Goal: Find specific page/section: Find specific page/section

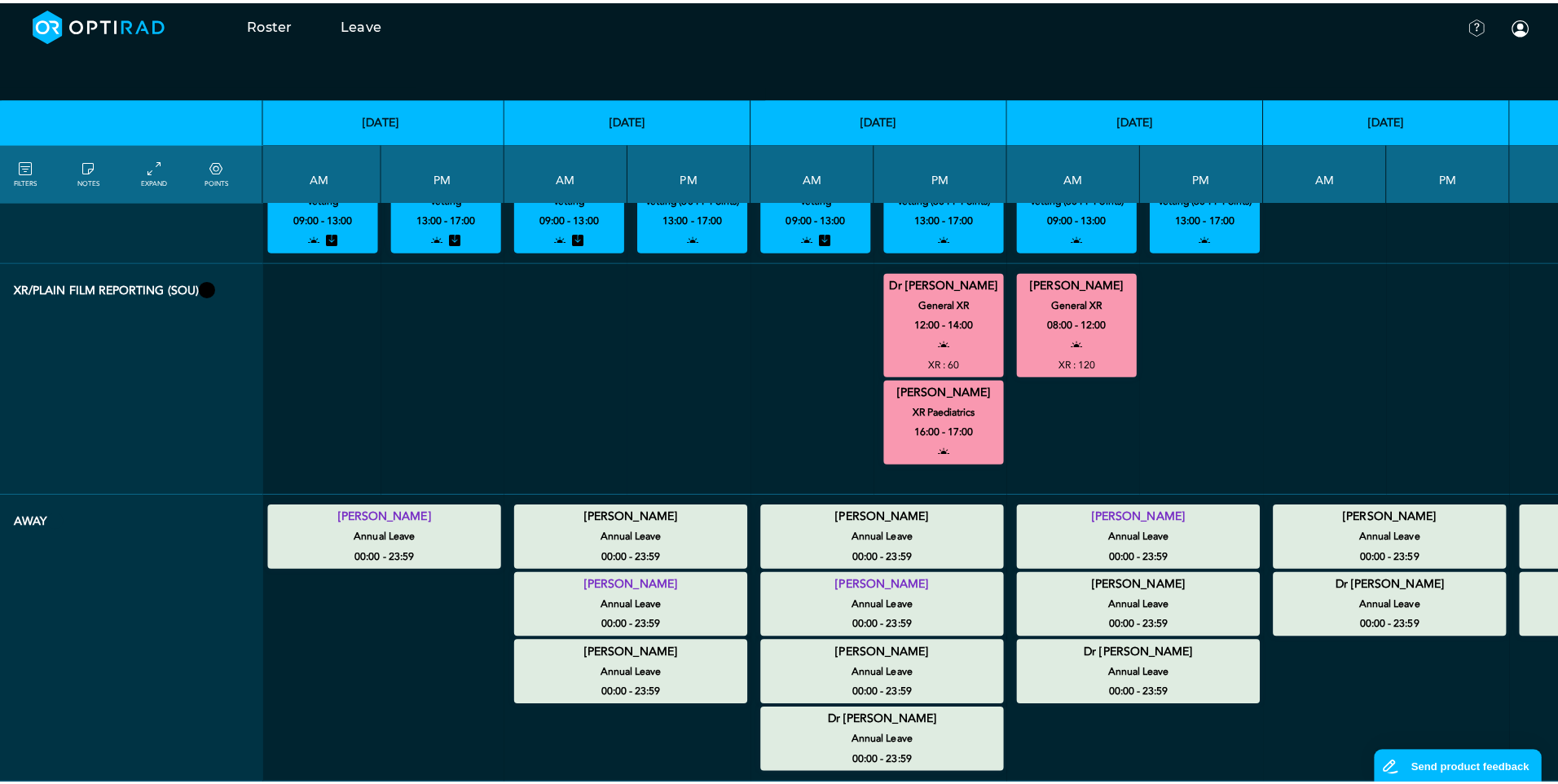
scroll to position [0, 298]
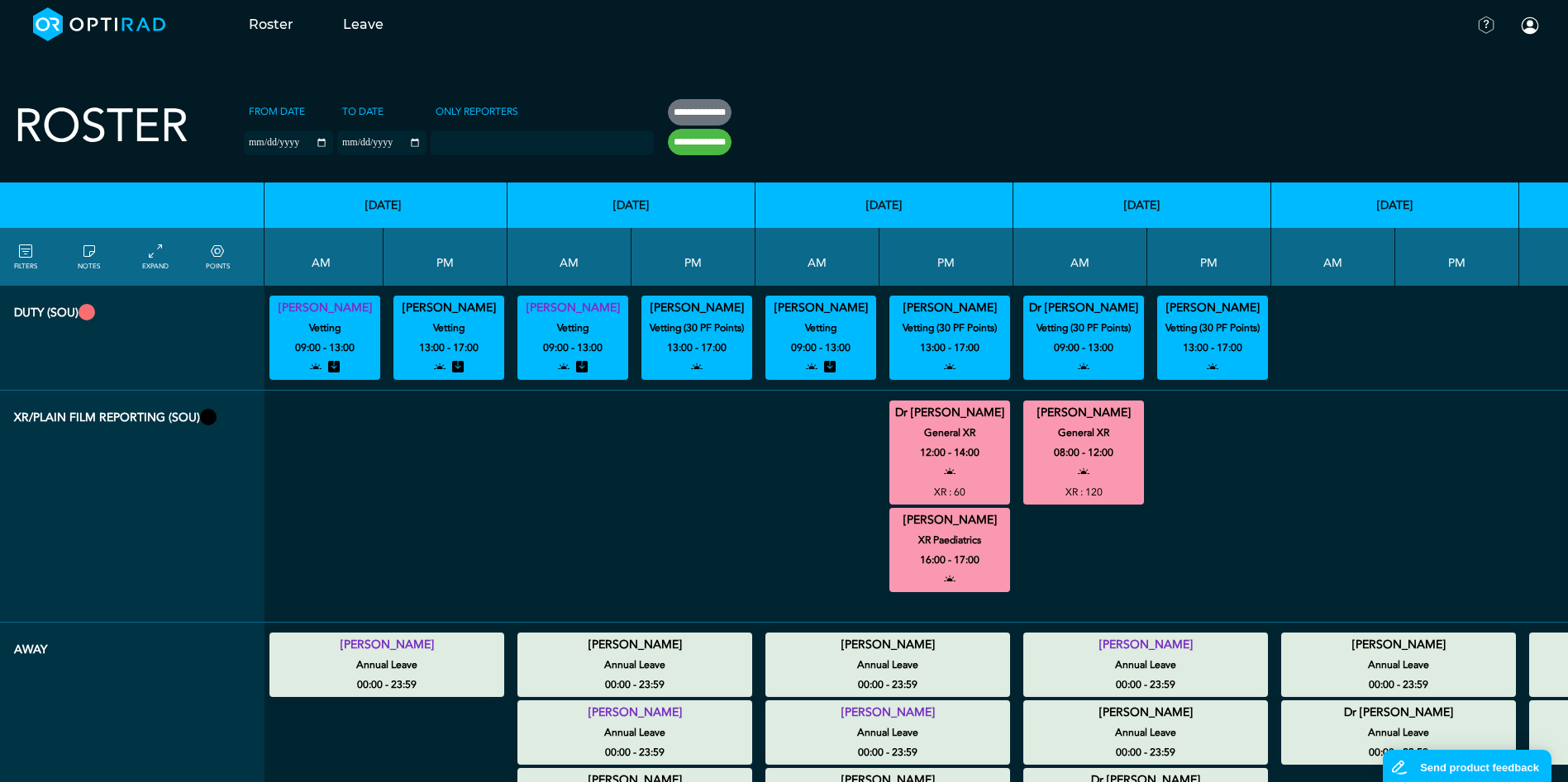
click at [28, 253] on icon at bounding box center [26, 251] width 13 height 18
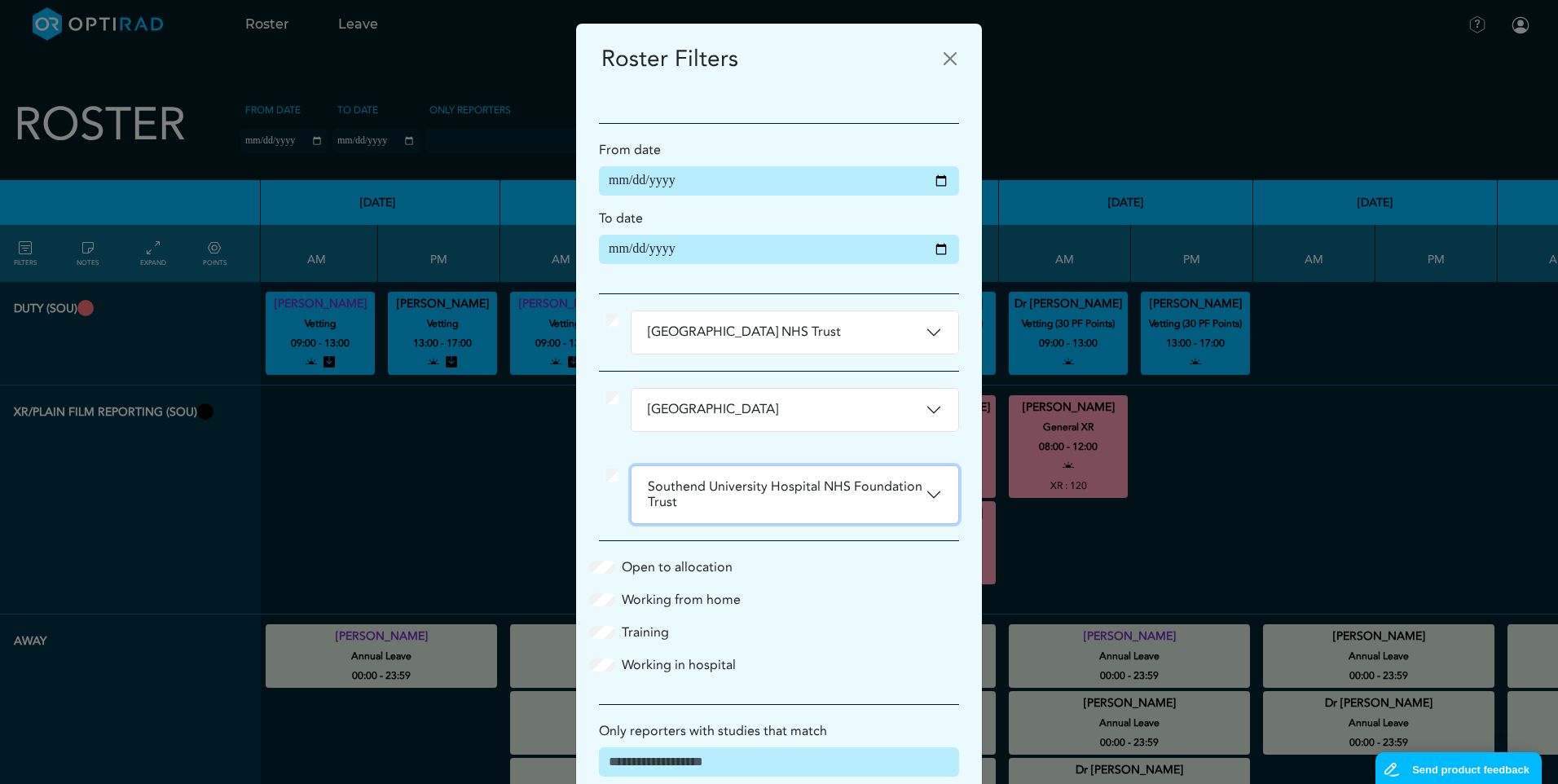
click at [926, 499] on button "Southend University Hospital NHS Foundation Trust" at bounding box center [794, 494] width 326 height 57
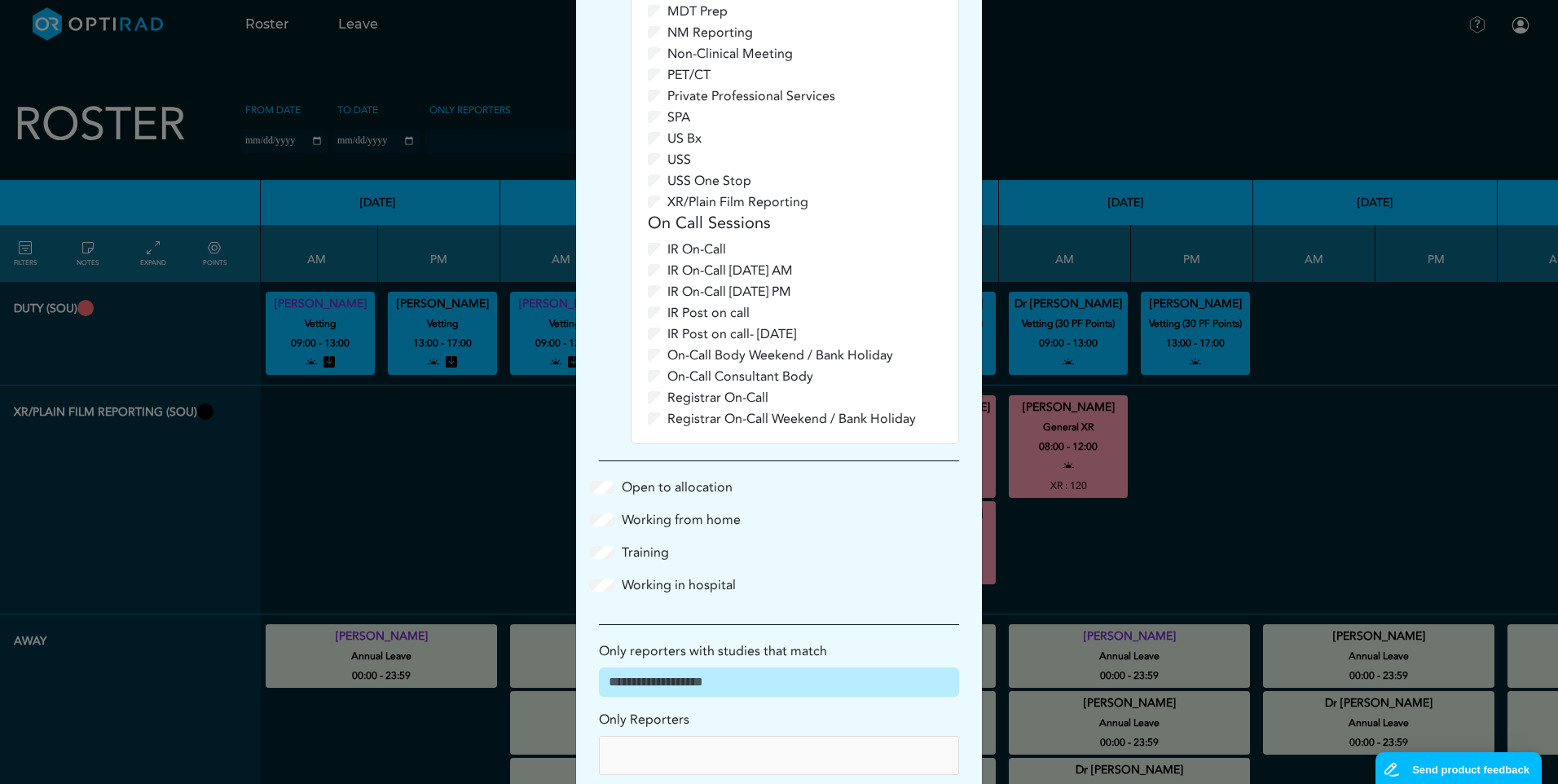
scroll to position [997, 0]
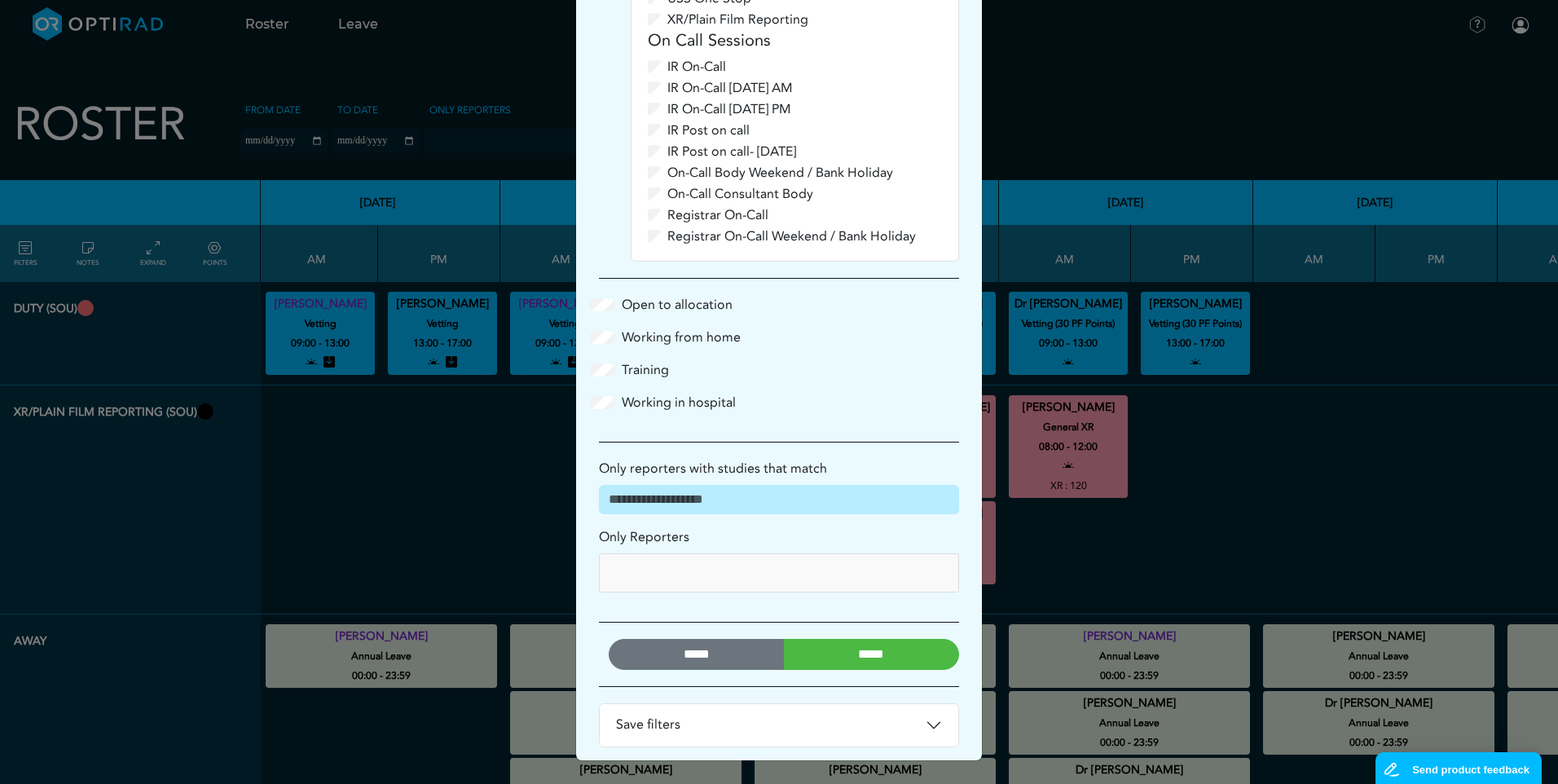
click at [864, 660] on input "*****" at bounding box center [872, 654] width 176 height 31
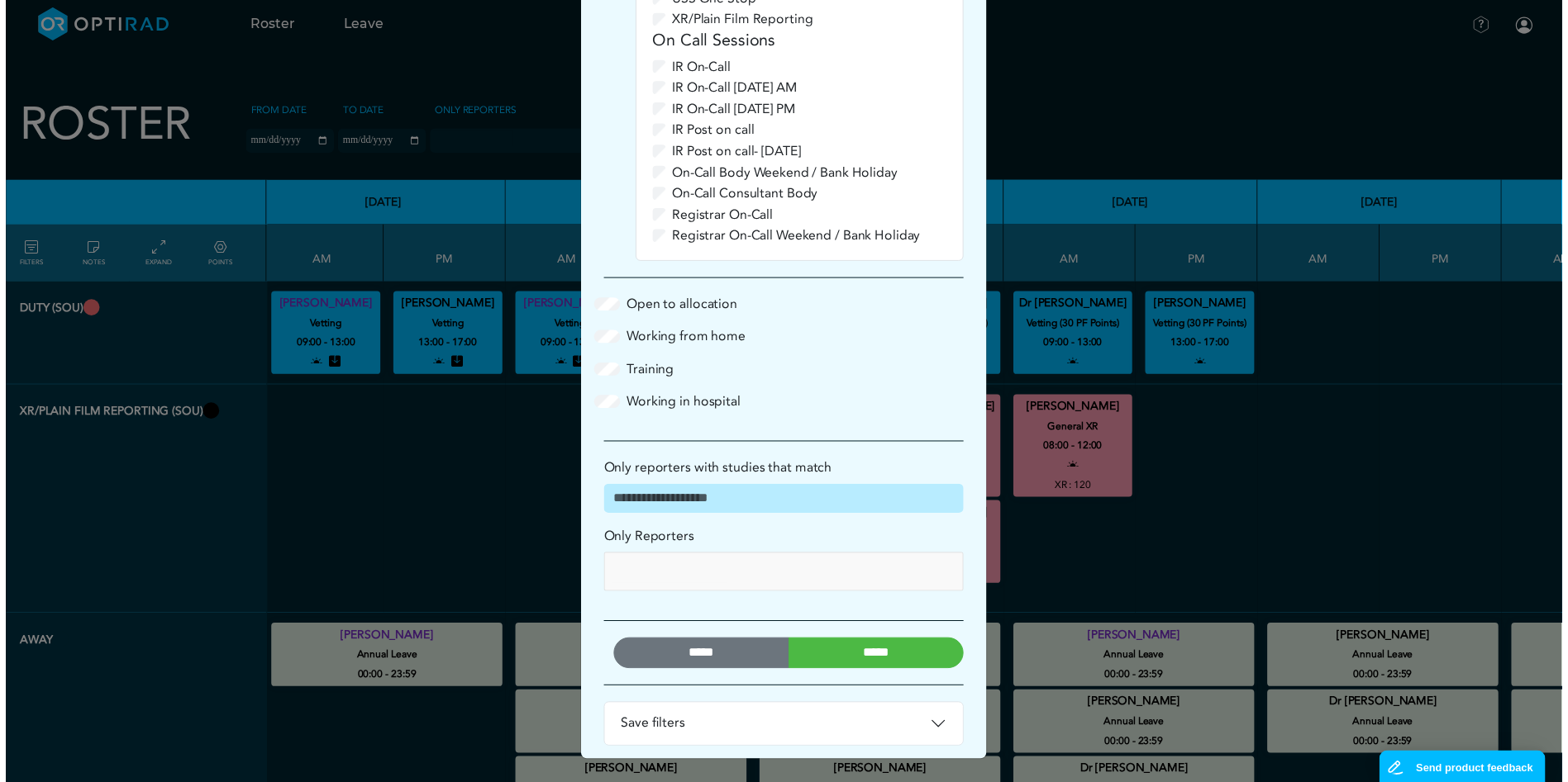
scroll to position [0, 0]
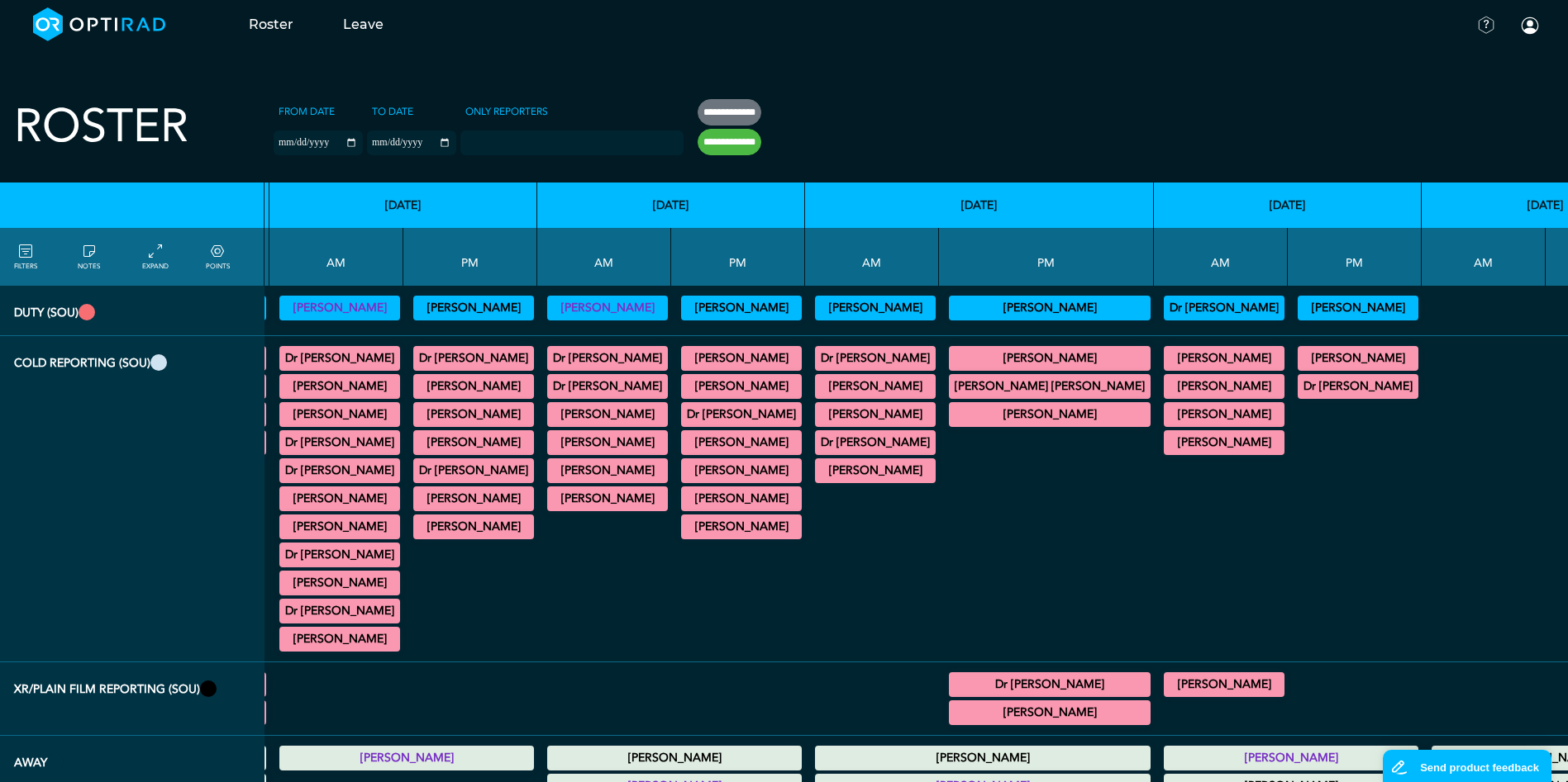
click at [148, 244] on icon at bounding box center [155, 251] width 13 height 18
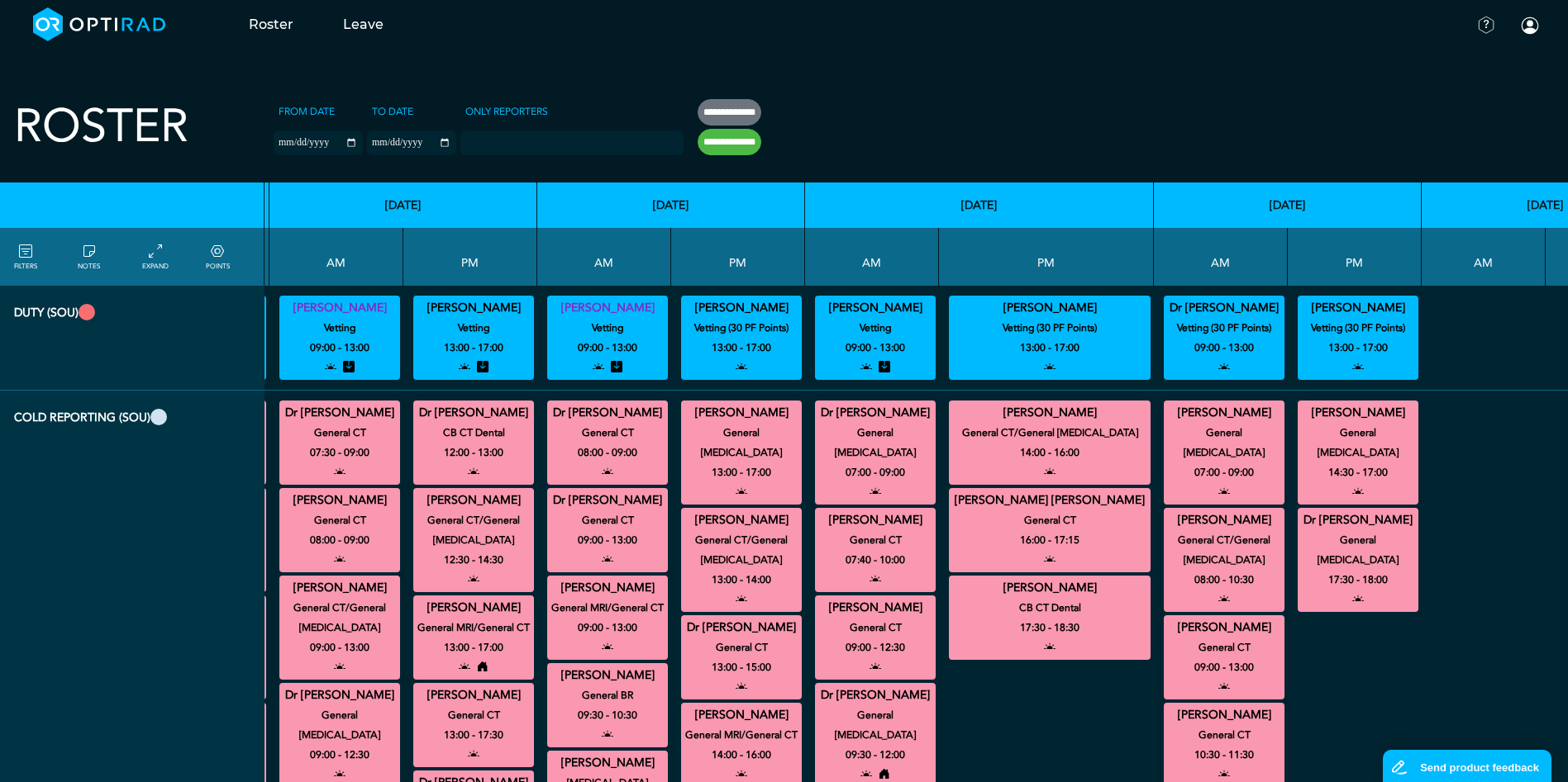
click at [224, 245] on icon at bounding box center [217, 251] width 13 height 18
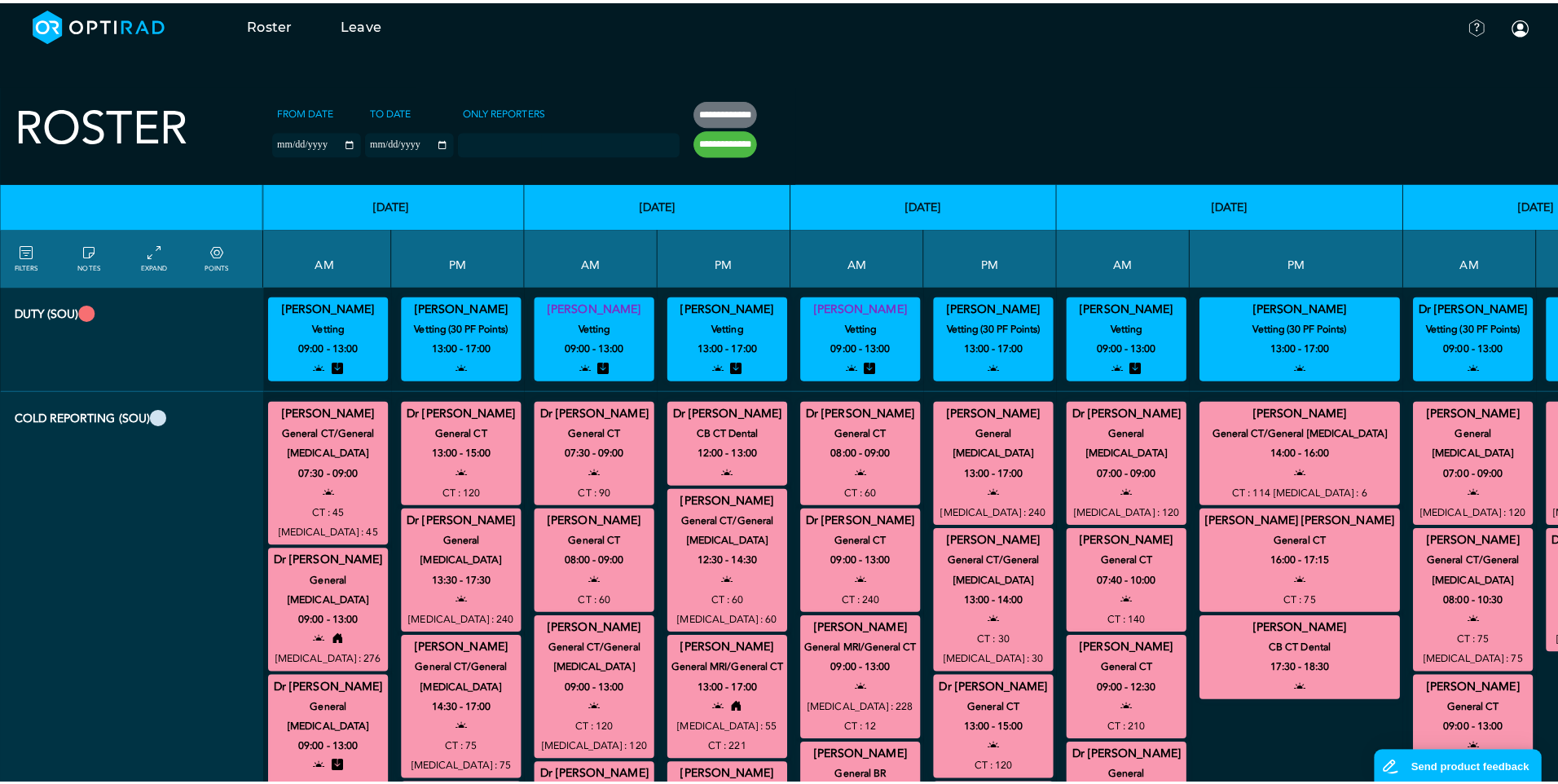
scroll to position [0, 9]
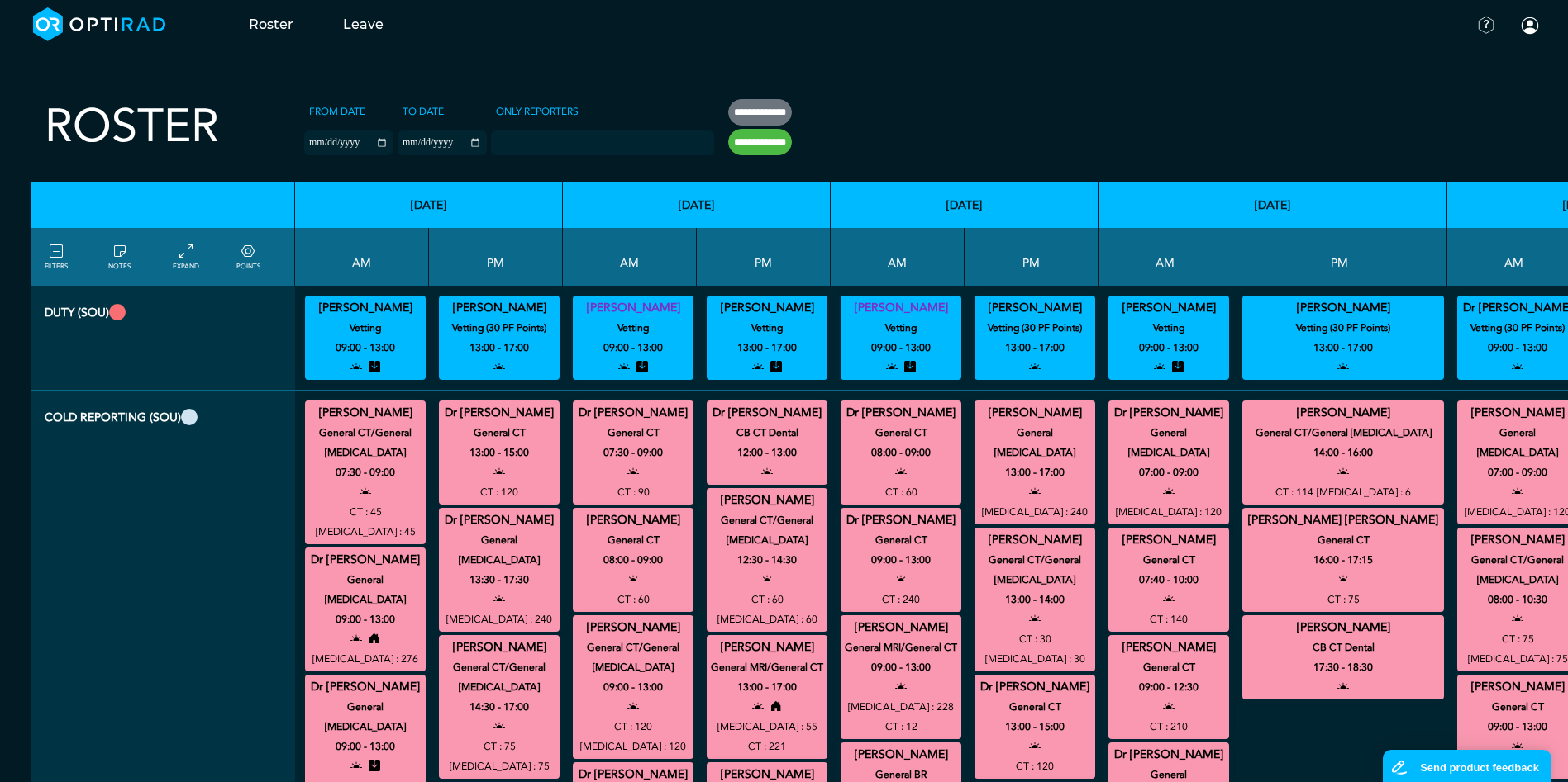
click at [46, 262] on link "FILTERS" at bounding box center [56, 256] width 23 height 29
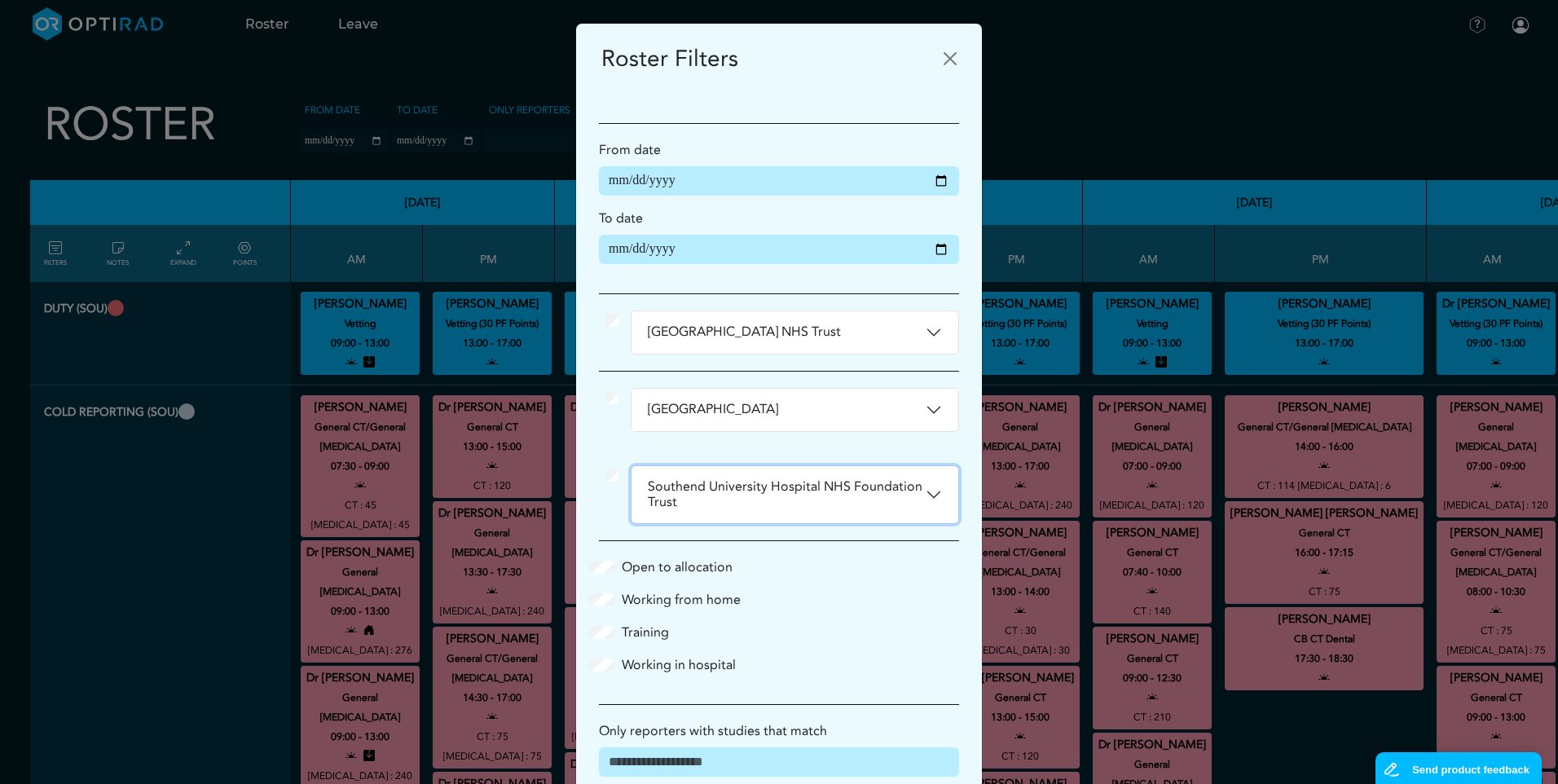
click at [908, 490] on button "Southend University Hospital NHS Foundation Trust" at bounding box center [794, 494] width 326 height 57
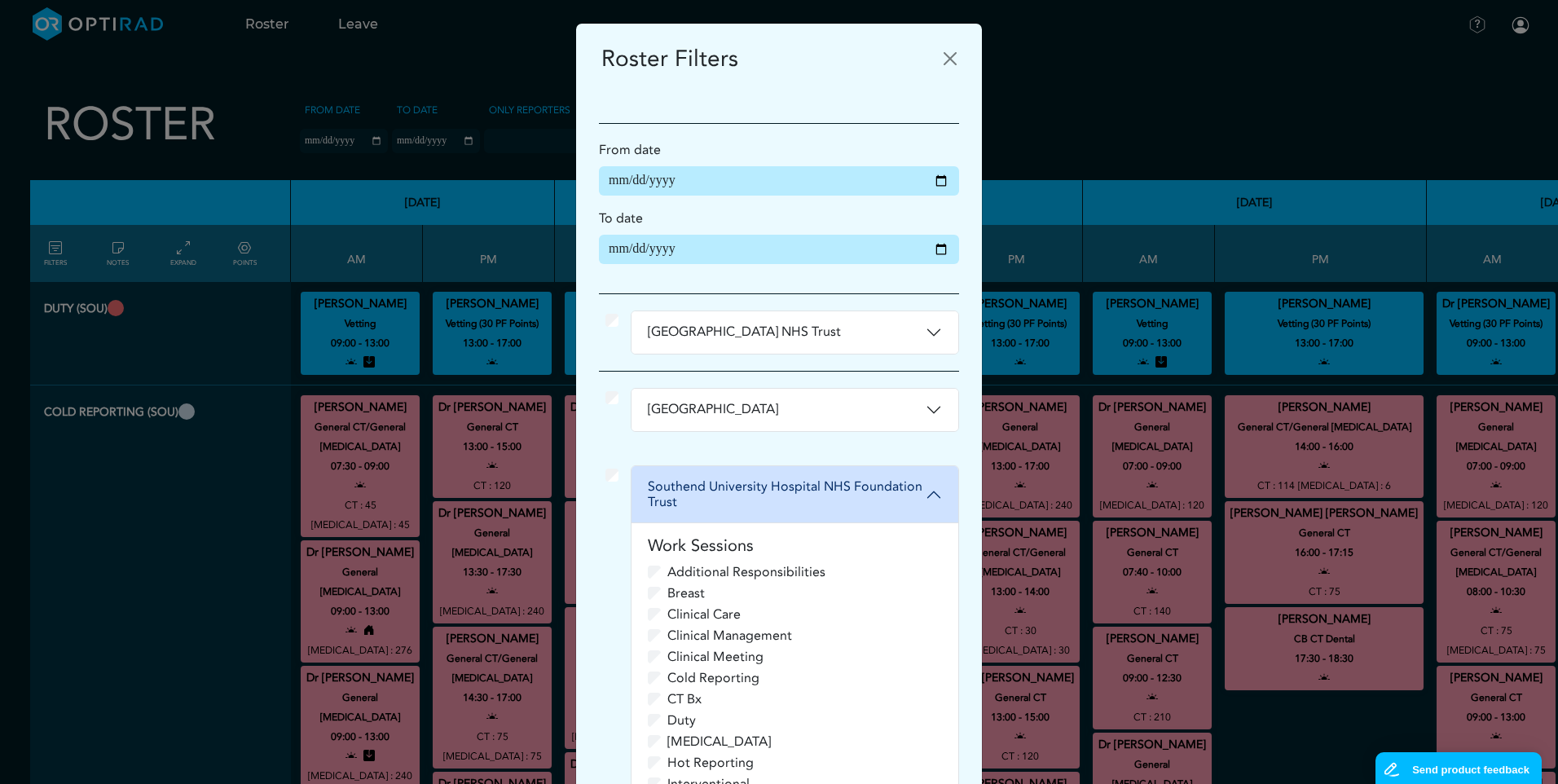
click at [679, 678] on label "Cold Reporting" at bounding box center [713, 677] width 92 height 20
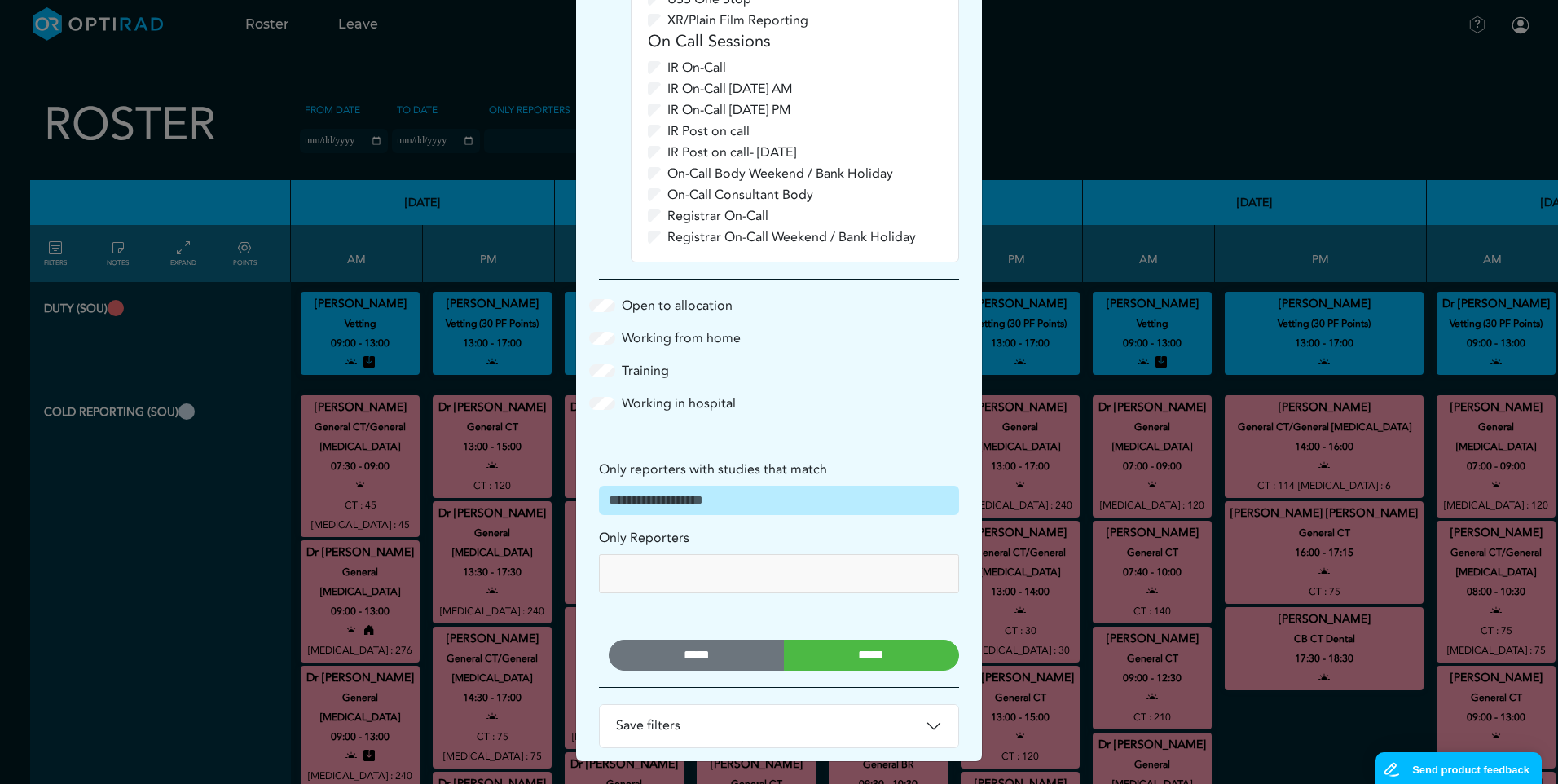
scroll to position [997, 0]
click at [866, 656] on input "*****" at bounding box center [872, 654] width 176 height 31
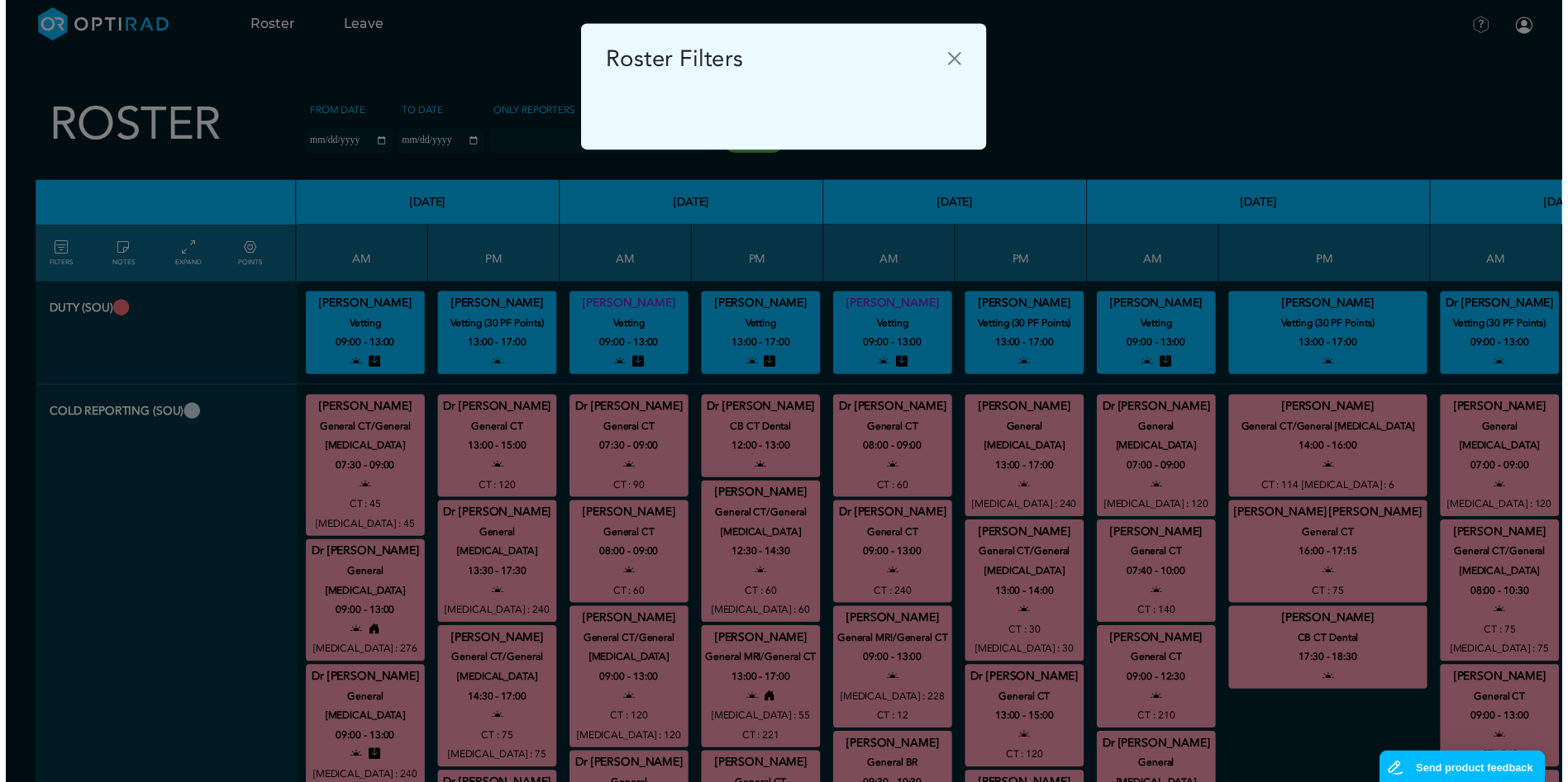
scroll to position [0, 0]
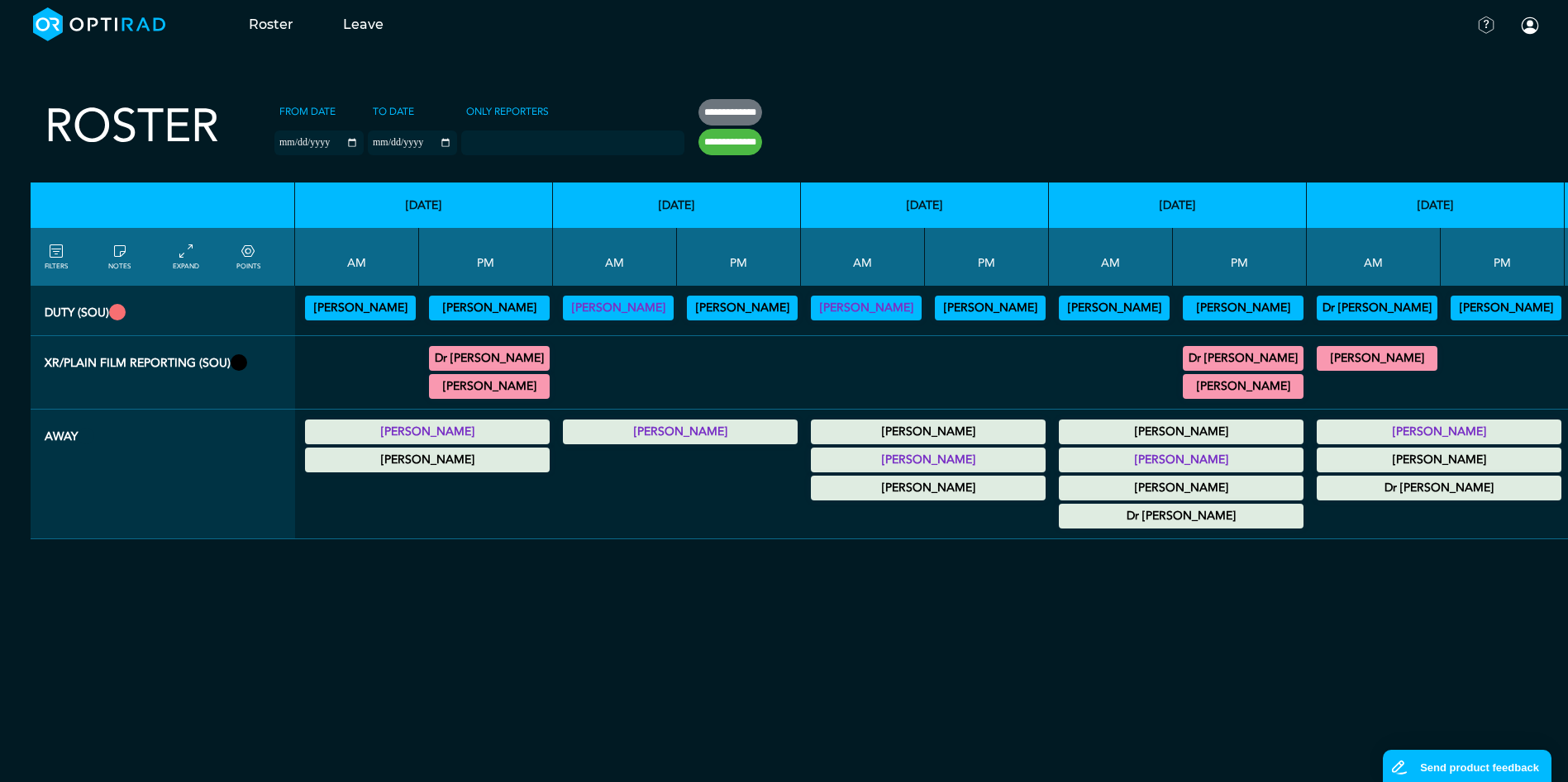
click at [186, 258] on icon at bounding box center [186, 251] width 13 height 18
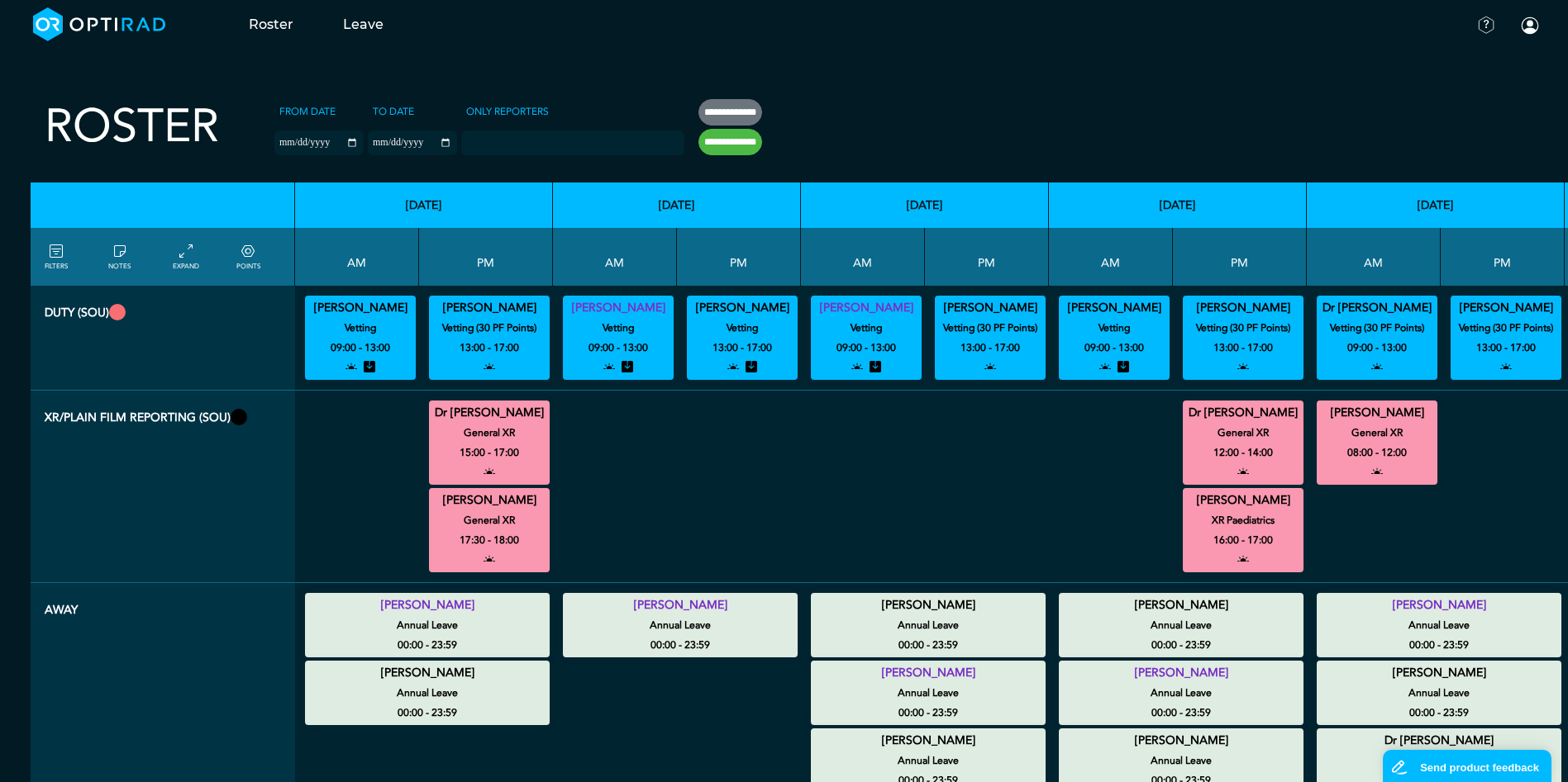
click at [253, 261] on link "POINTS" at bounding box center [247, 256] width 24 height 29
